Goal: Transaction & Acquisition: Purchase product/service

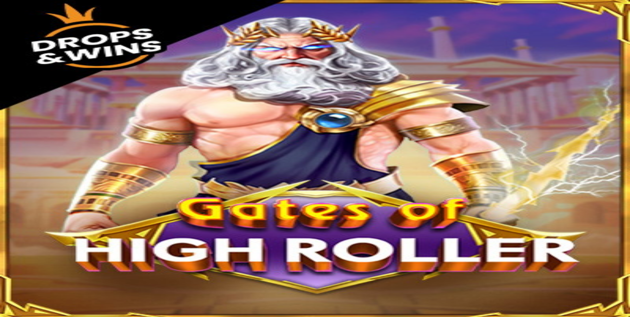
drag, startPoint x: 614, startPoint y: 302, endPoint x: 606, endPoint y: 301, distance: 8.3
click at [63, 222] on button "Ymmärrän" at bounding box center [50, 218] width 26 height 7
click at [5, 197] on span "close icon" at bounding box center [5, 197] width 0 height 0
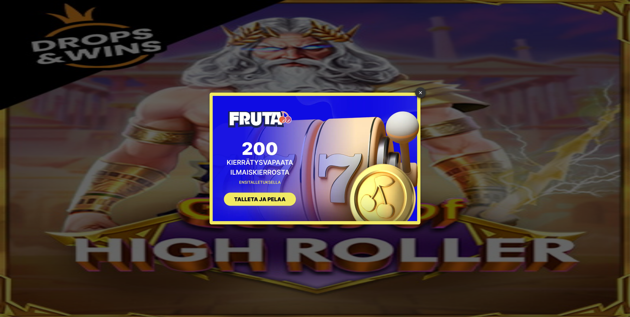
click at [44, 62] on div "× SIGN UP" at bounding box center [315, 158] width 620 height 307
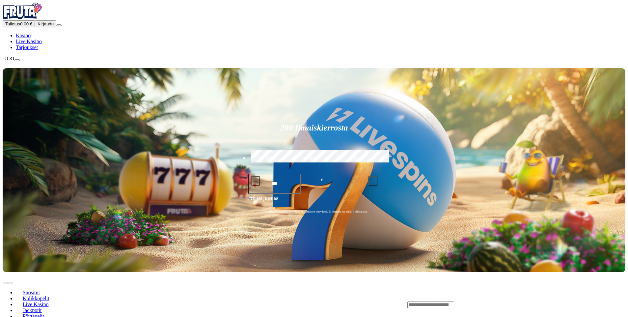
click at [38, 26] on span "Kirjaudu" at bounding box center [46, 23] width 16 height 5
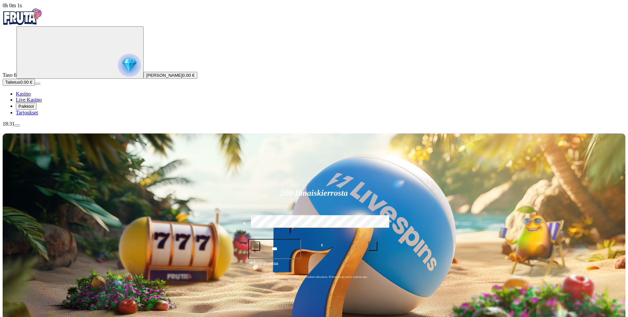
click at [34, 109] on span "Palkkiot" at bounding box center [25, 106] width 15 height 5
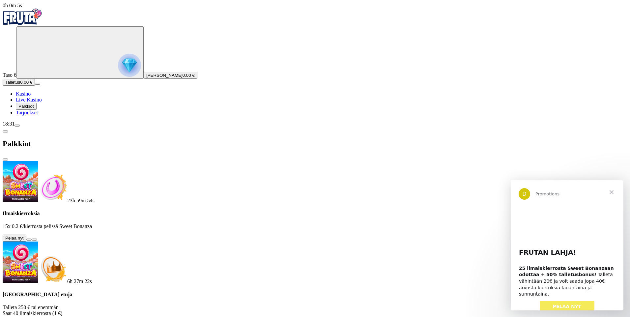
click at [32, 238] on button at bounding box center [28, 239] width 5 height 2
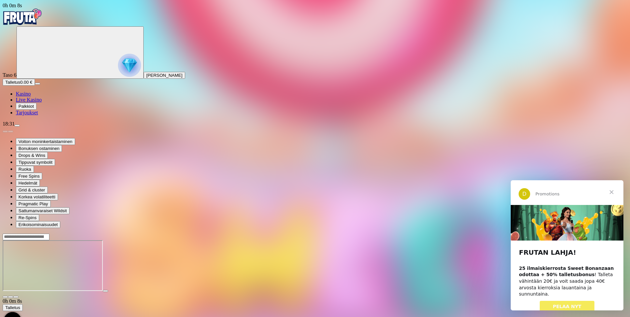
click at [612, 190] on span "Sulje" at bounding box center [611, 192] width 24 height 24
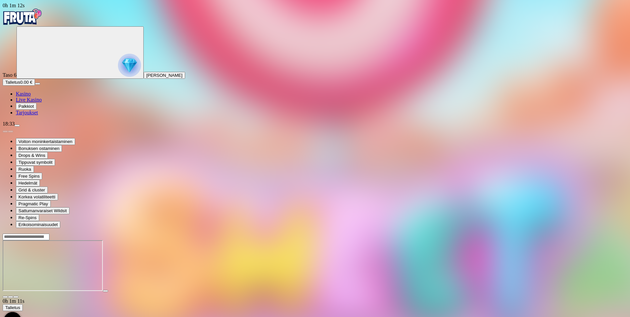
click at [31, 97] on span "Kasino" at bounding box center [23, 94] width 15 height 6
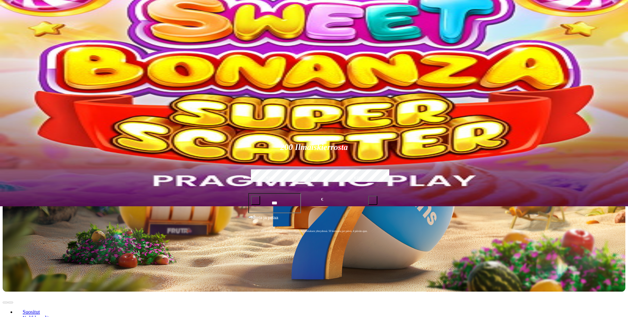
scroll to position [99, 0]
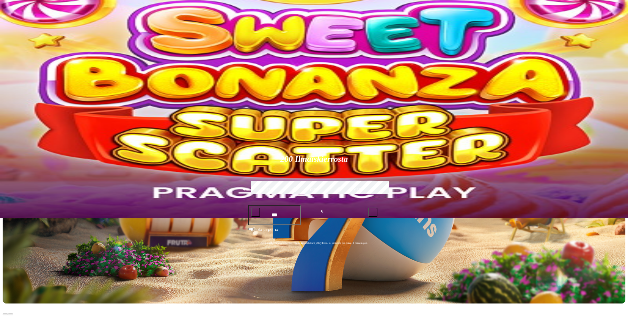
type input "**********"
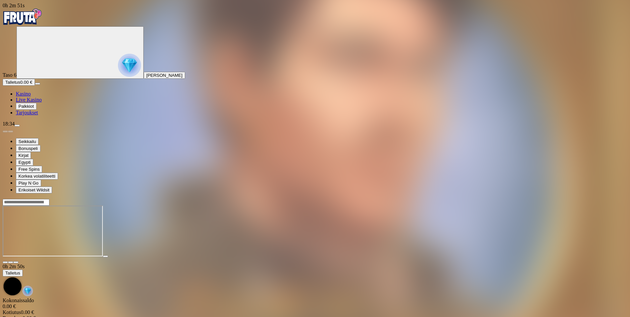
click at [5, 262] on span "close icon" at bounding box center [5, 262] width 0 height 0
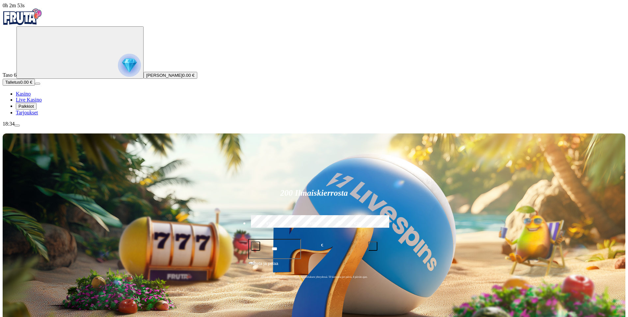
click at [28, 109] on span "Palkkiot" at bounding box center [25, 106] width 15 height 5
